Goal: Find contact information: Find contact information

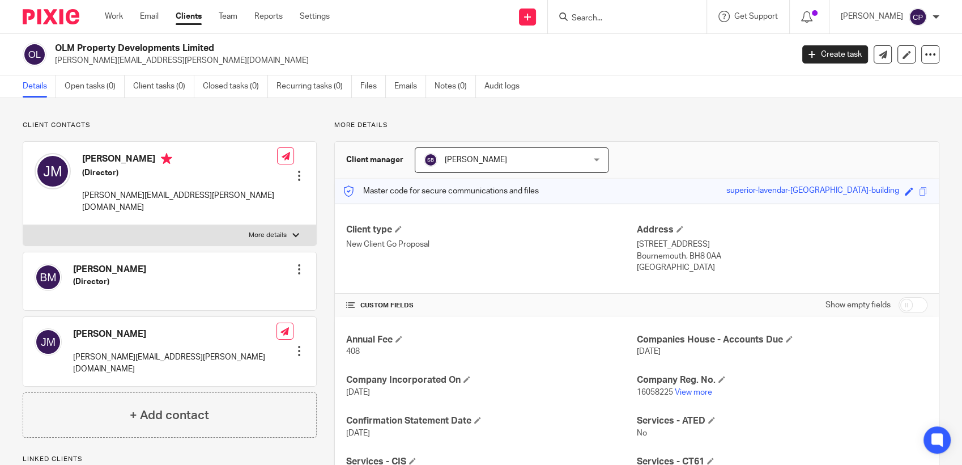
click at [512, 19] on input "Search" at bounding box center [622, 19] width 102 height 10
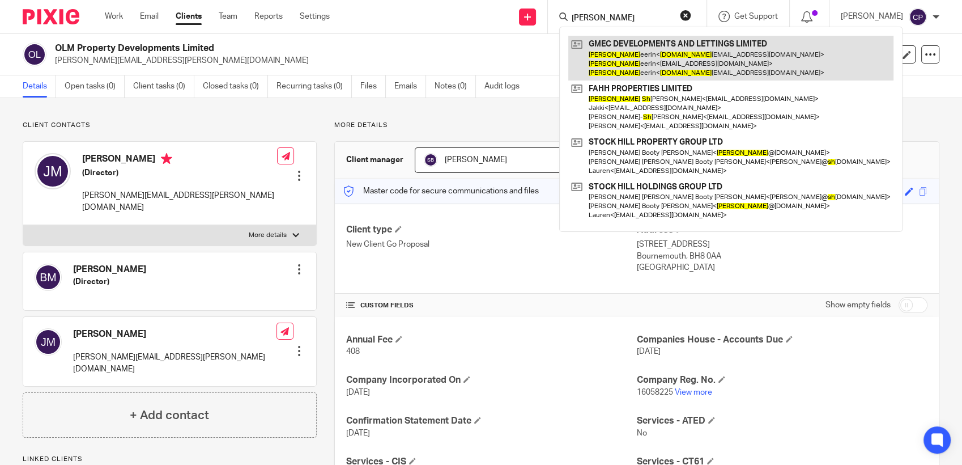
type input "chris sh"
click at [512, 68] on link at bounding box center [730, 58] width 325 height 45
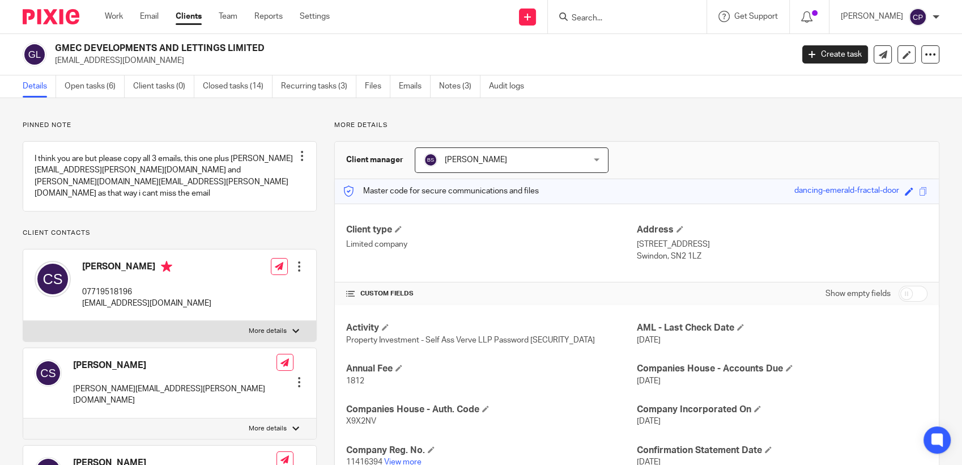
click at [589, 16] on input "Search" at bounding box center [622, 19] width 102 height 10
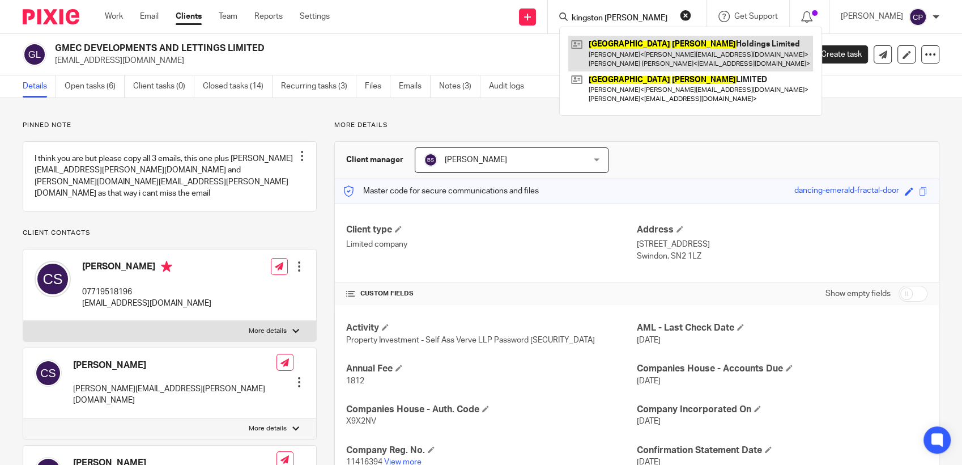
type input "kingston beck"
click at [626, 57] on link at bounding box center [690, 53] width 245 height 35
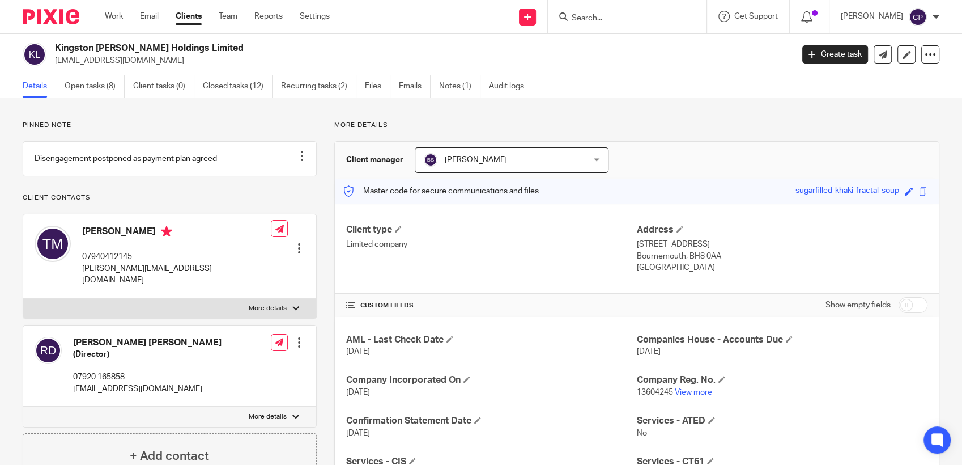
click at [154, 63] on div "Kingston [PERSON_NAME] Holdings Limited [EMAIL_ADDRESS][DOMAIN_NAME]" at bounding box center [404, 54] width 763 height 24
drag, startPoint x: 154, startPoint y: 63, endPoint x: 138, endPoint y: 63, distance: 15.9
click at [590, 18] on input "Search" at bounding box center [622, 19] width 102 height 10
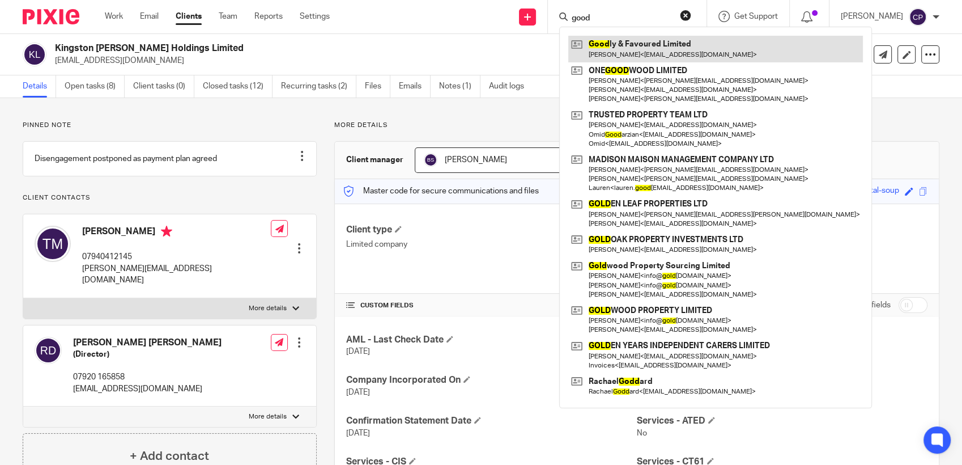
type input "good"
click at [621, 46] on link at bounding box center [715, 49] width 295 height 26
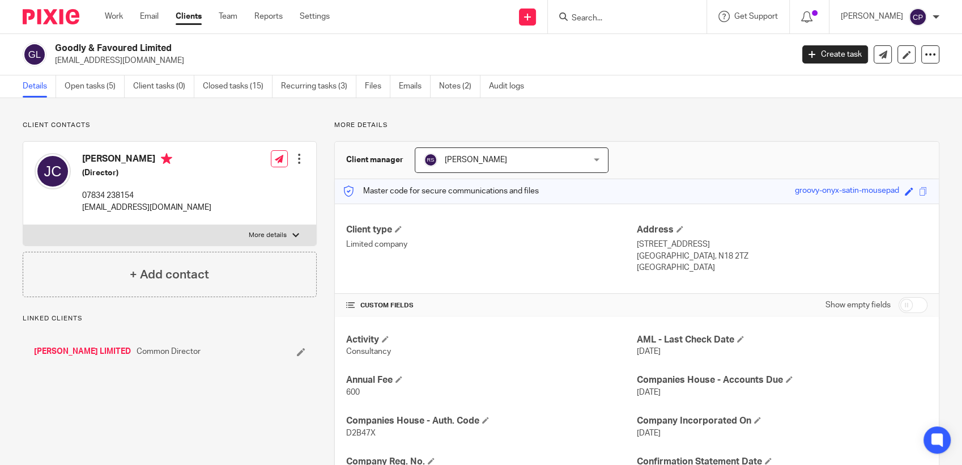
click at [368, 85] on link "Files" at bounding box center [377, 86] width 25 height 22
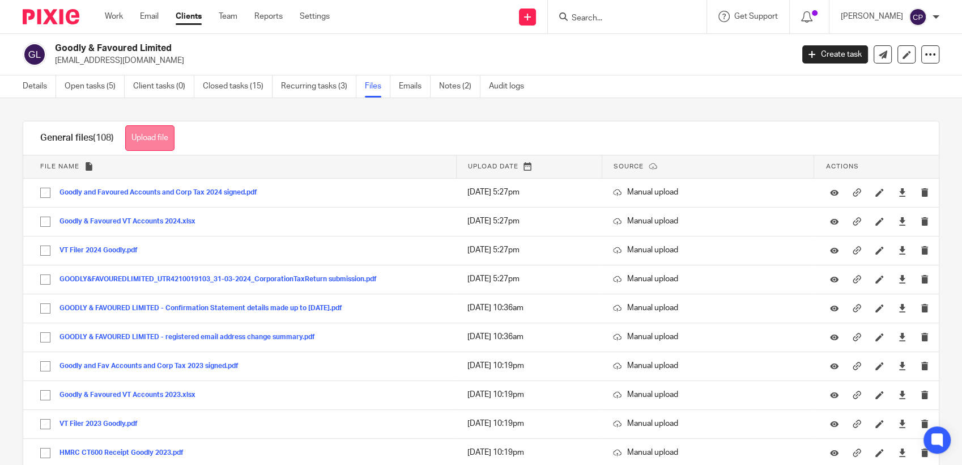
click at [171, 135] on button "Upload file" at bounding box center [149, 137] width 49 height 25
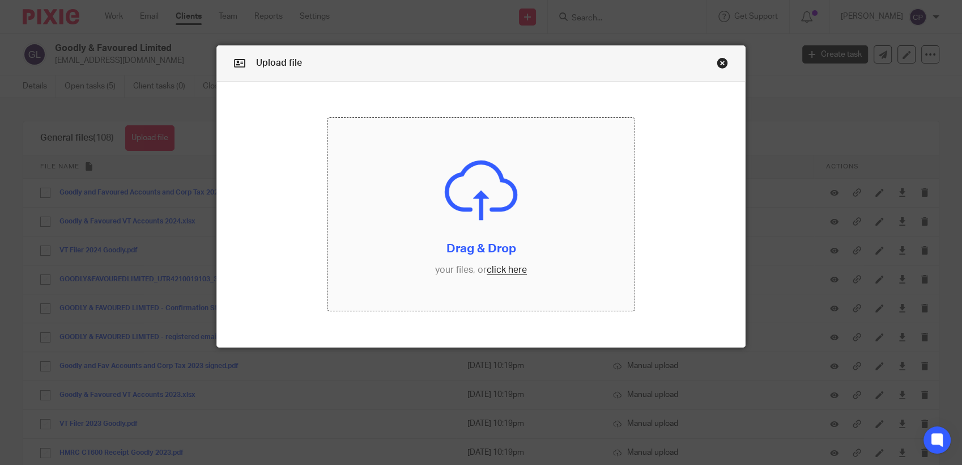
click at [501, 271] on input "file" at bounding box center [480, 214] width 307 height 193
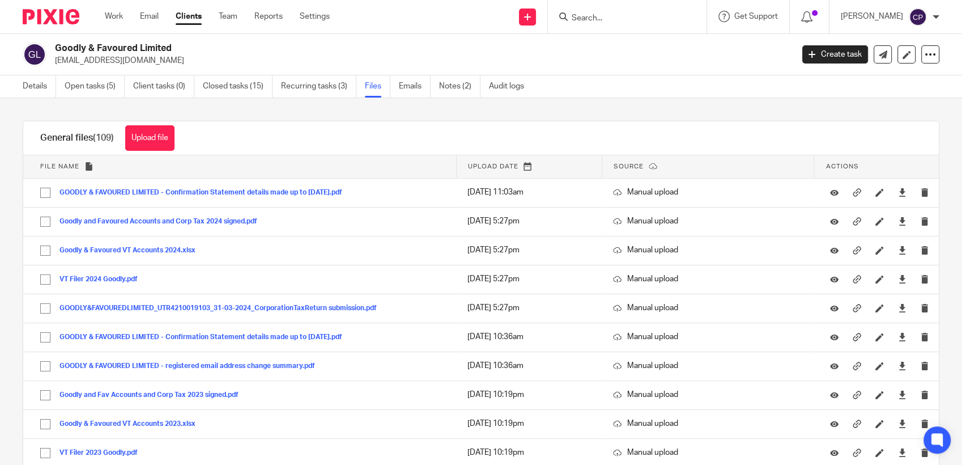
click at [605, 13] on form at bounding box center [631, 17] width 121 height 14
click at [586, 20] on input "Search" at bounding box center [622, 19] width 102 height 10
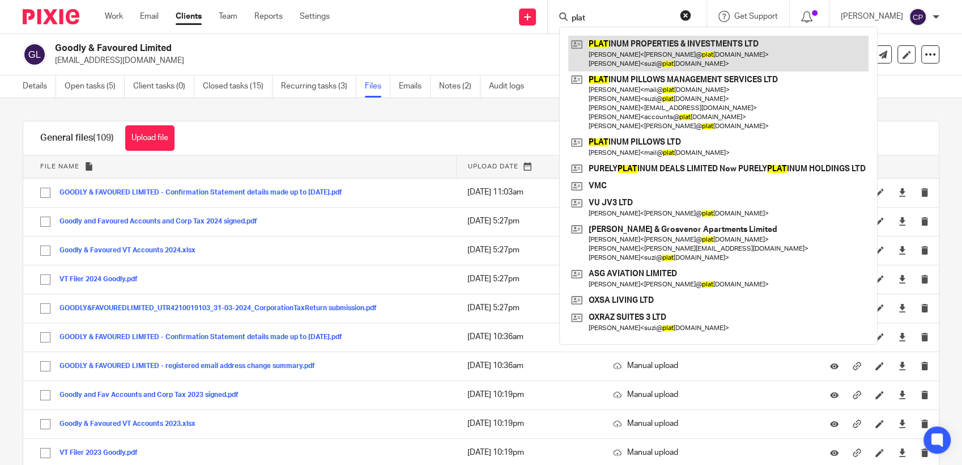
type input "plat"
click at [608, 62] on link at bounding box center [718, 53] width 300 height 35
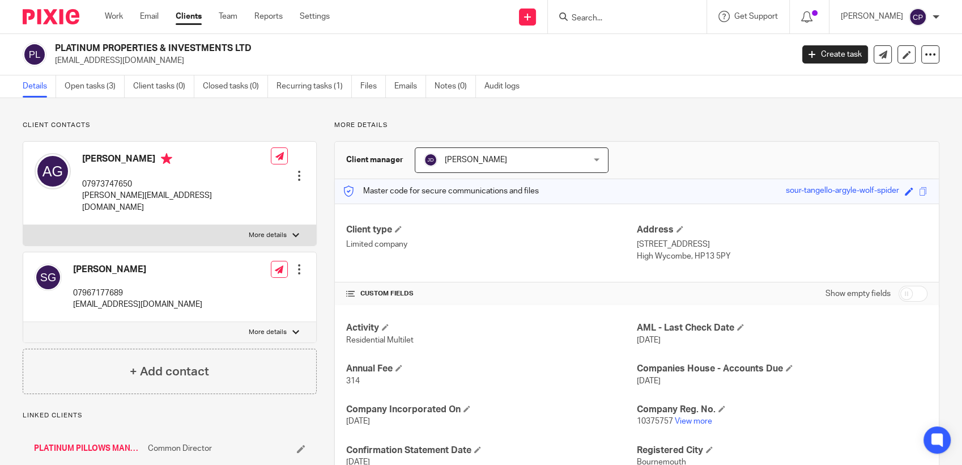
drag, startPoint x: 53, startPoint y: 61, endPoint x: 156, endPoint y: 66, distance: 103.8
click at [156, 66] on div "PLATINUM PROPERTIES & INVESTMENTS LTD [EMAIL_ADDRESS][DOMAIN_NAME]" at bounding box center [404, 54] width 763 height 24
drag, startPoint x: 156, startPoint y: 66, endPoint x: 145, endPoint y: 64, distance: 11.5
copy p "[EMAIL_ADDRESS][DOMAIN_NAME]"
click at [603, 16] on input "Search" at bounding box center [622, 19] width 102 height 10
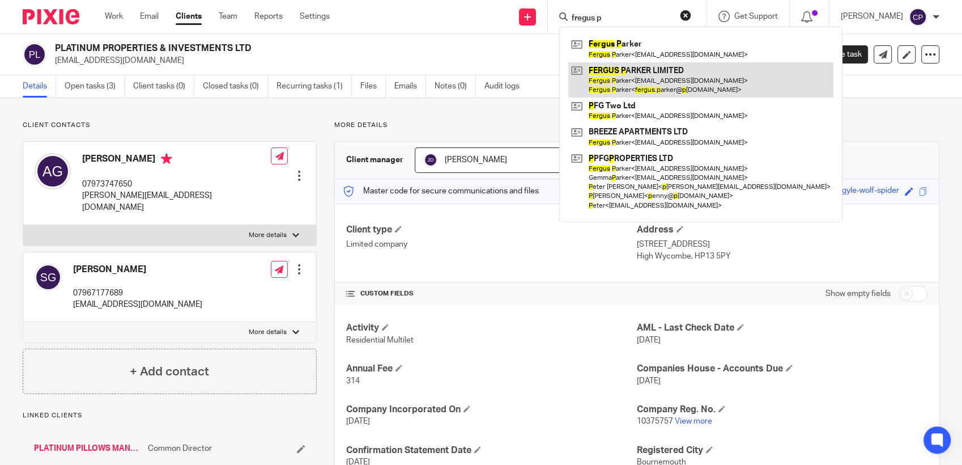
type input "fregus p"
click at [614, 90] on link at bounding box center [700, 79] width 265 height 35
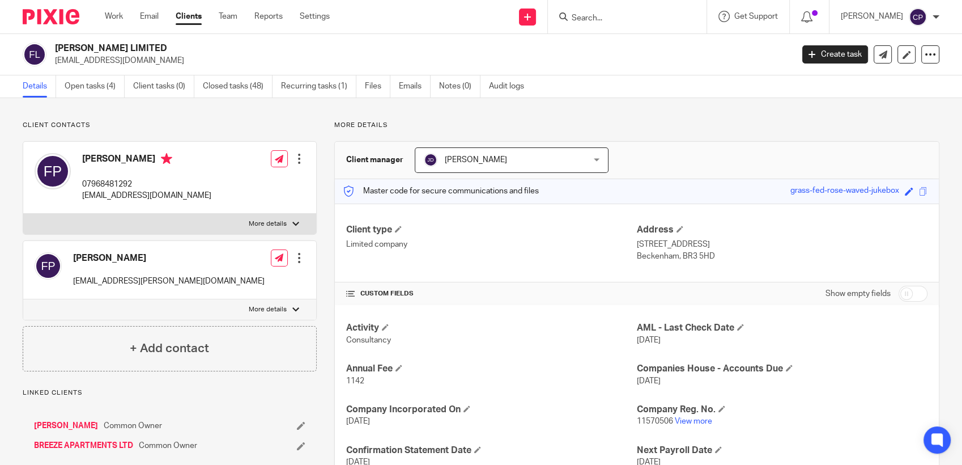
drag, startPoint x: 53, startPoint y: 62, endPoint x: 149, endPoint y: 63, distance: 95.8
click at [150, 63] on div "FERGUS PARKER LIMITED fajparker@gmail.com" at bounding box center [404, 54] width 763 height 24
drag, startPoint x: 149, startPoint y: 63, endPoint x: 116, endPoint y: 61, distance: 32.9
copy p "fajparker@gmail.com"
click at [586, 21] on input "Search" at bounding box center [622, 19] width 102 height 10
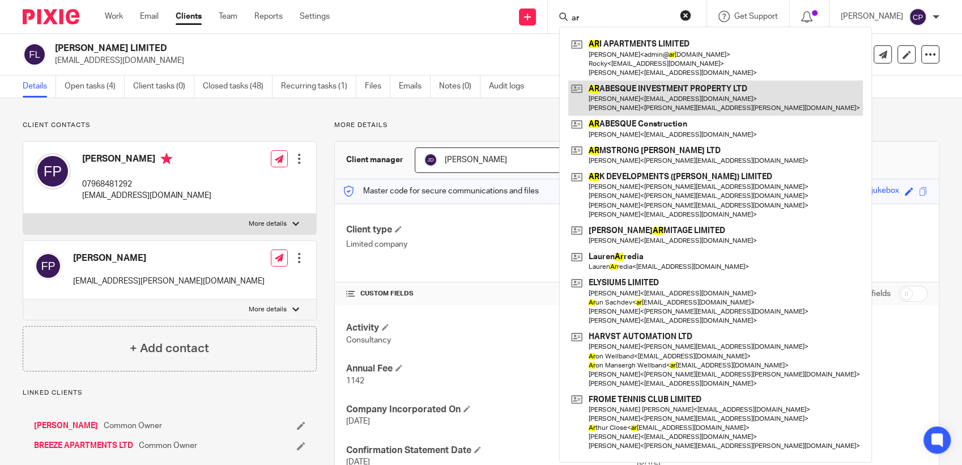
type input "ar"
click at [663, 106] on link at bounding box center [715, 97] width 295 height 35
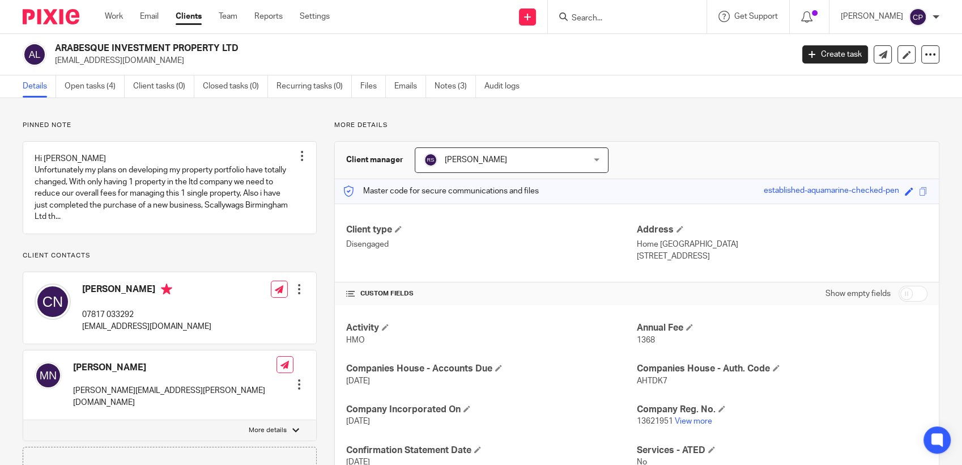
click at [596, 16] on input "Search" at bounding box center [622, 19] width 102 height 10
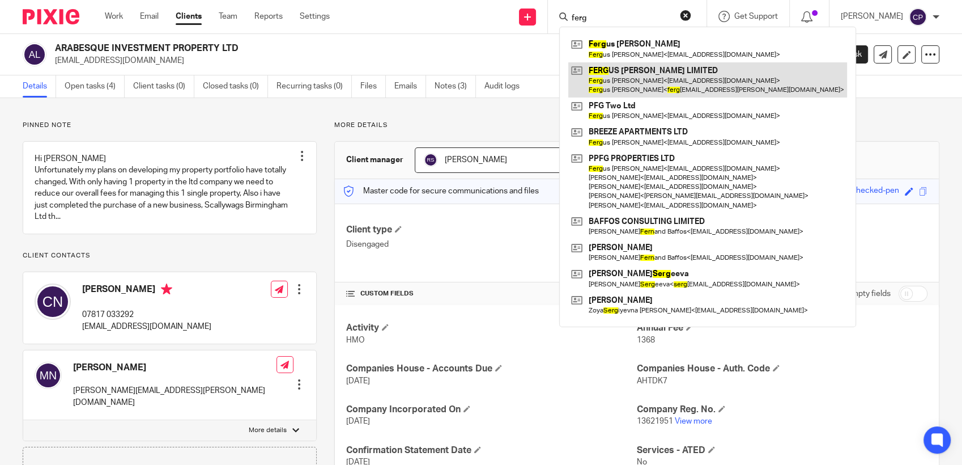
type input "ferg"
click at [624, 79] on link at bounding box center [707, 79] width 279 height 35
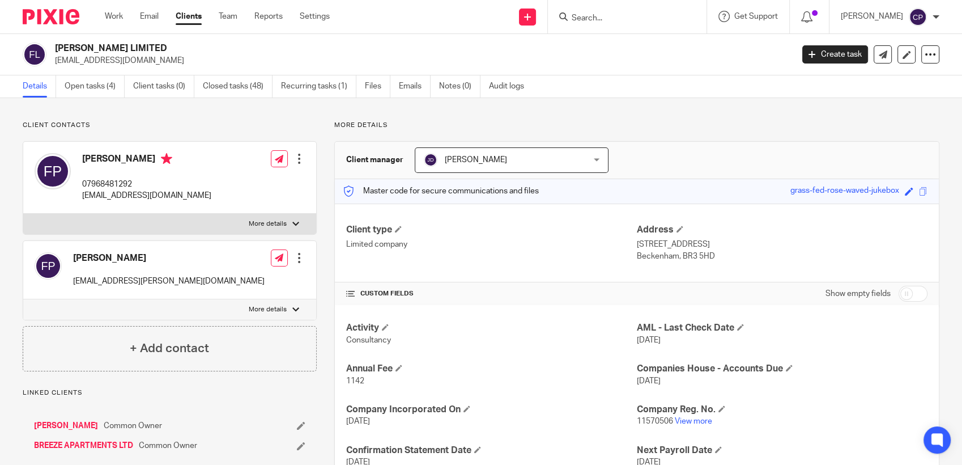
click at [595, 17] on input "Search" at bounding box center [622, 19] width 102 height 10
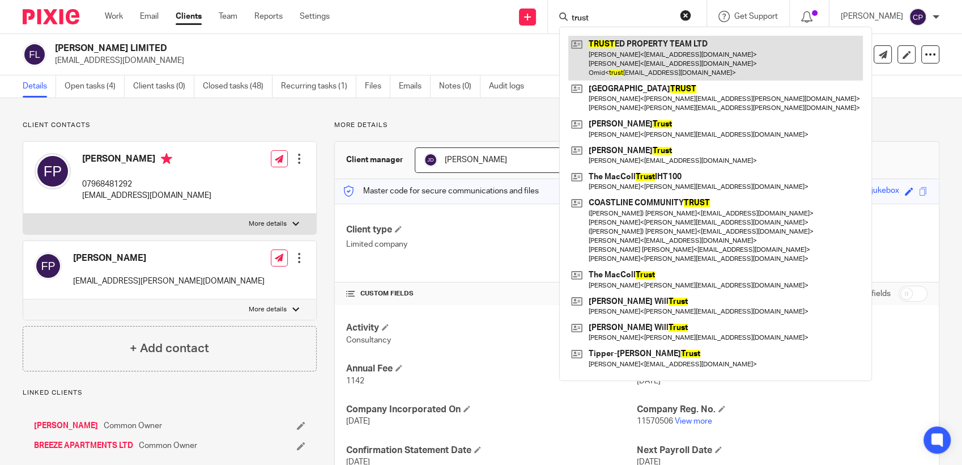
type input "trust"
click at [626, 57] on link at bounding box center [715, 58] width 295 height 45
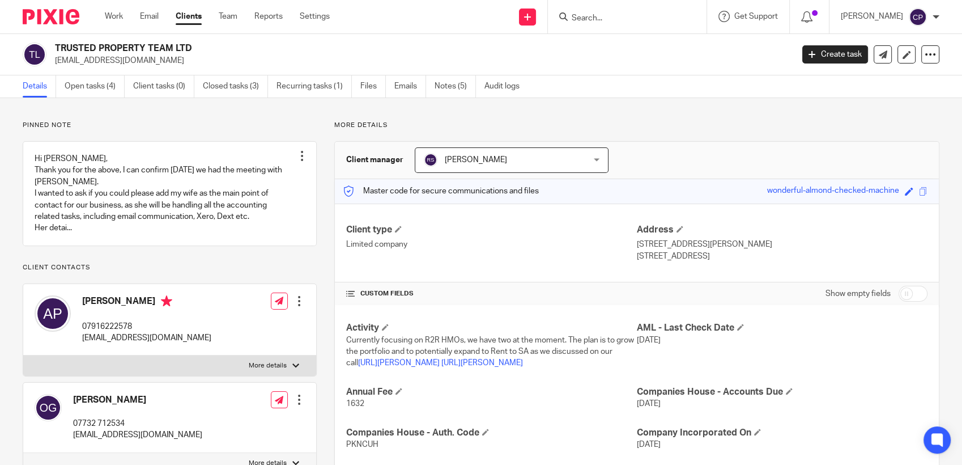
drag, startPoint x: 54, startPoint y: 60, endPoint x: 157, endPoint y: 64, distance: 102.6
click at [157, 64] on p "[EMAIL_ADDRESS][DOMAIN_NAME]" at bounding box center [420, 60] width 730 height 11
drag, startPoint x: 157, startPoint y: 64, endPoint x: 130, endPoint y: 60, distance: 27.5
copy p "[EMAIL_ADDRESS][DOMAIN_NAME]"
